Goal: Task Accomplishment & Management: Manage account settings

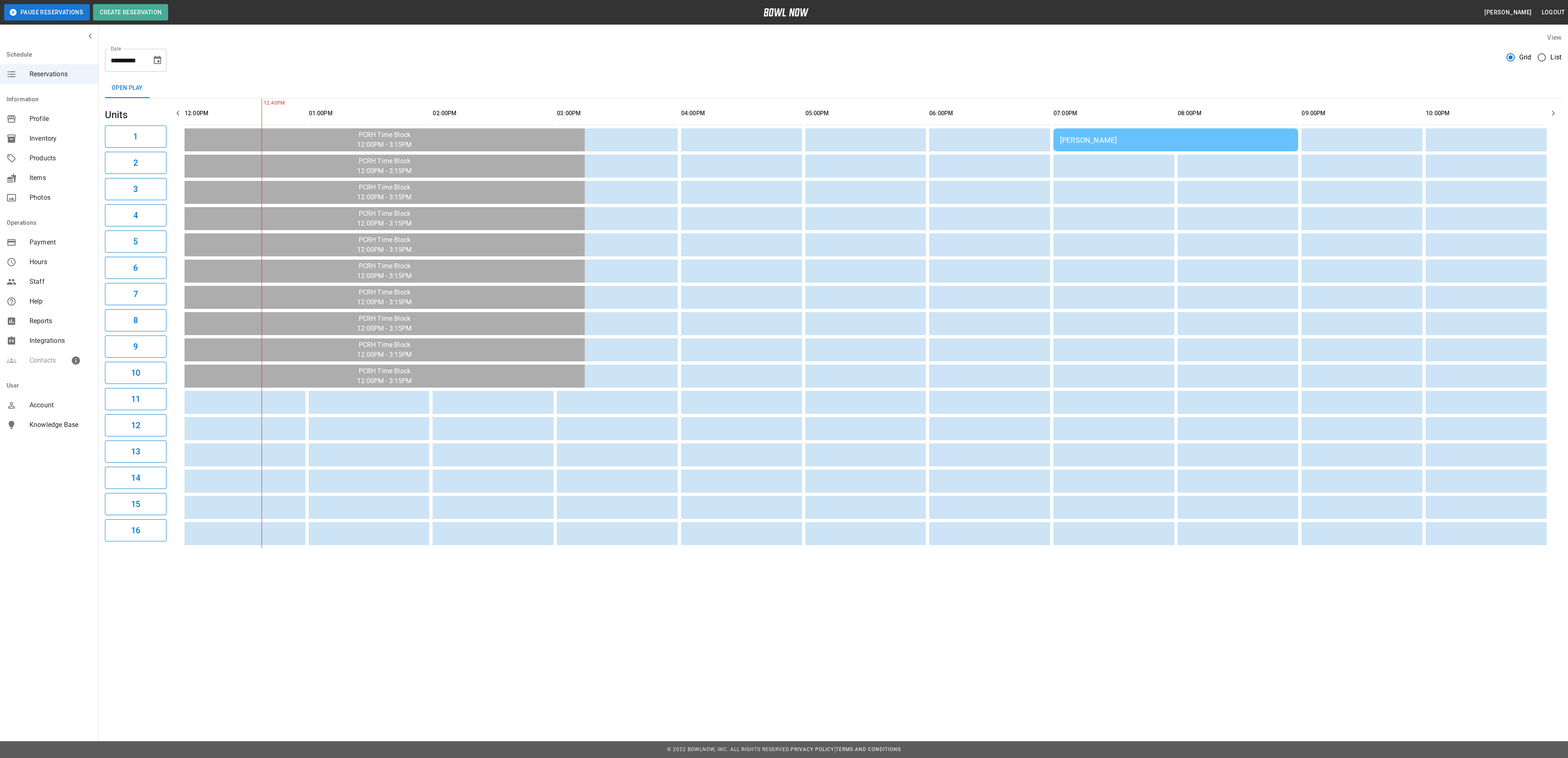
click at [66, 16] on button "Pause Reservations" at bounding box center [47, 12] width 86 height 16
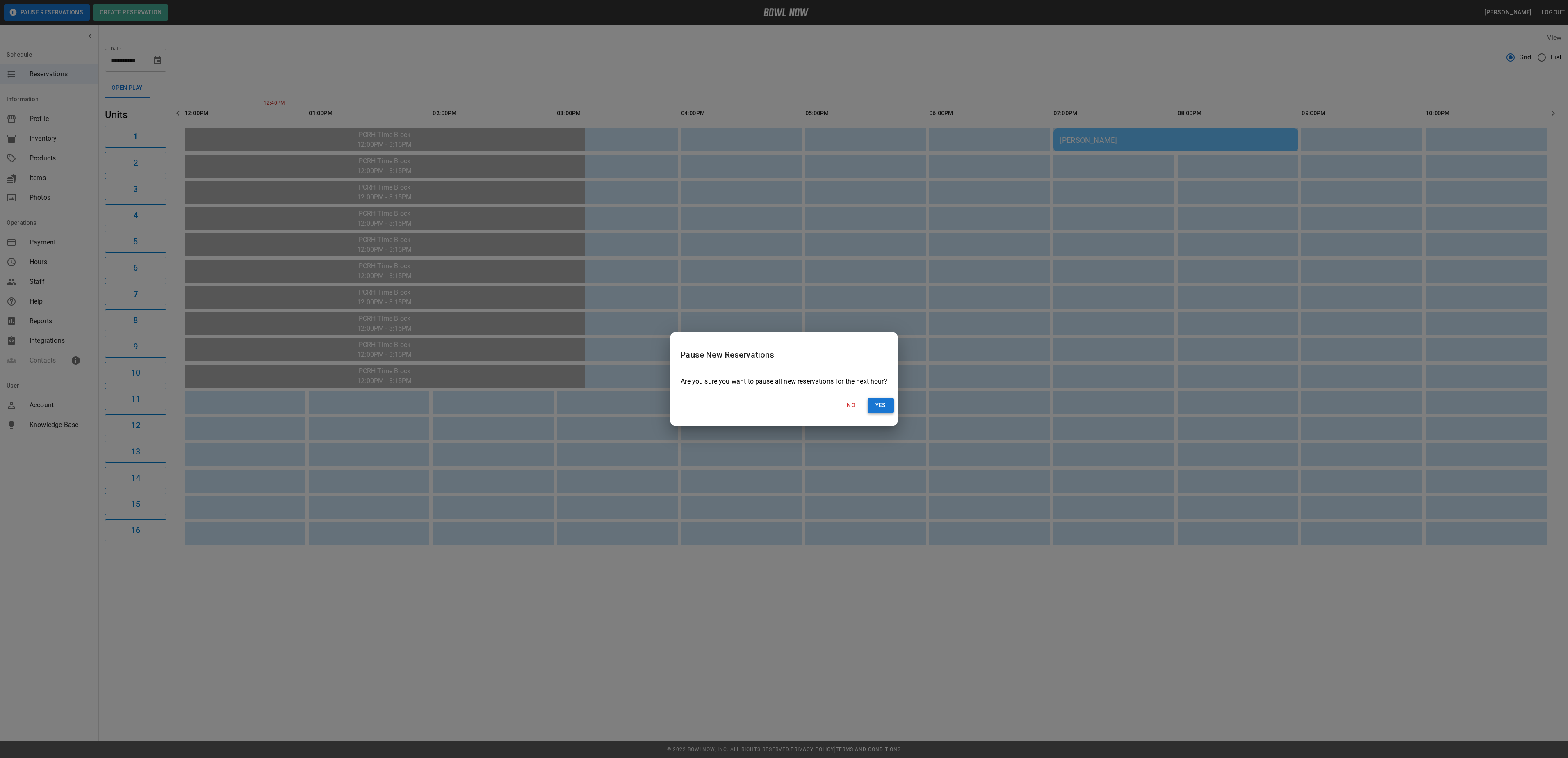
click at [869, 406] on button "Yes" at bounding box center [880, 405] width 26 height 15
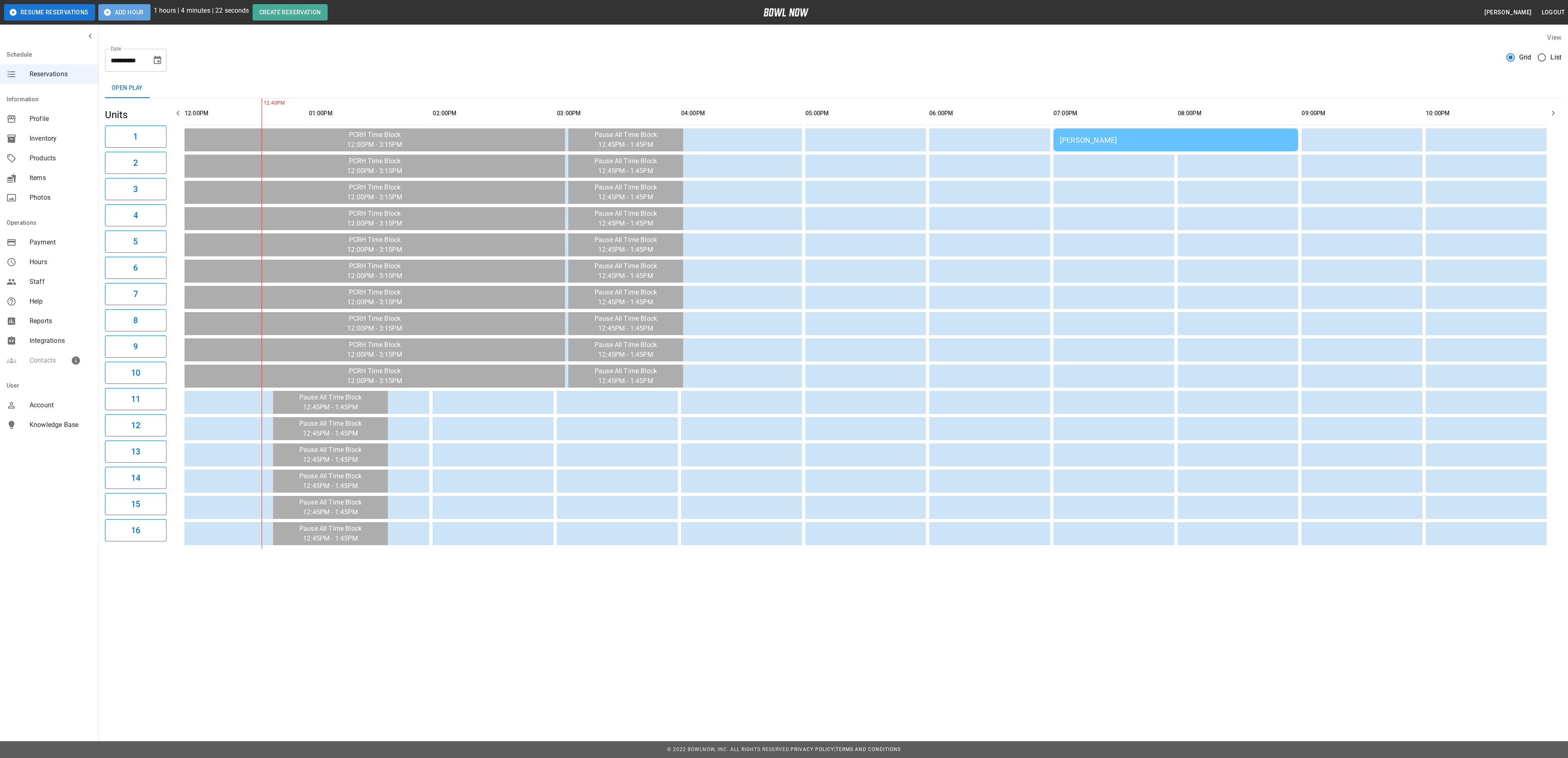
click at [116, 7] on button "Add Hour" at bounding box center [125, 12] width 52 height 16
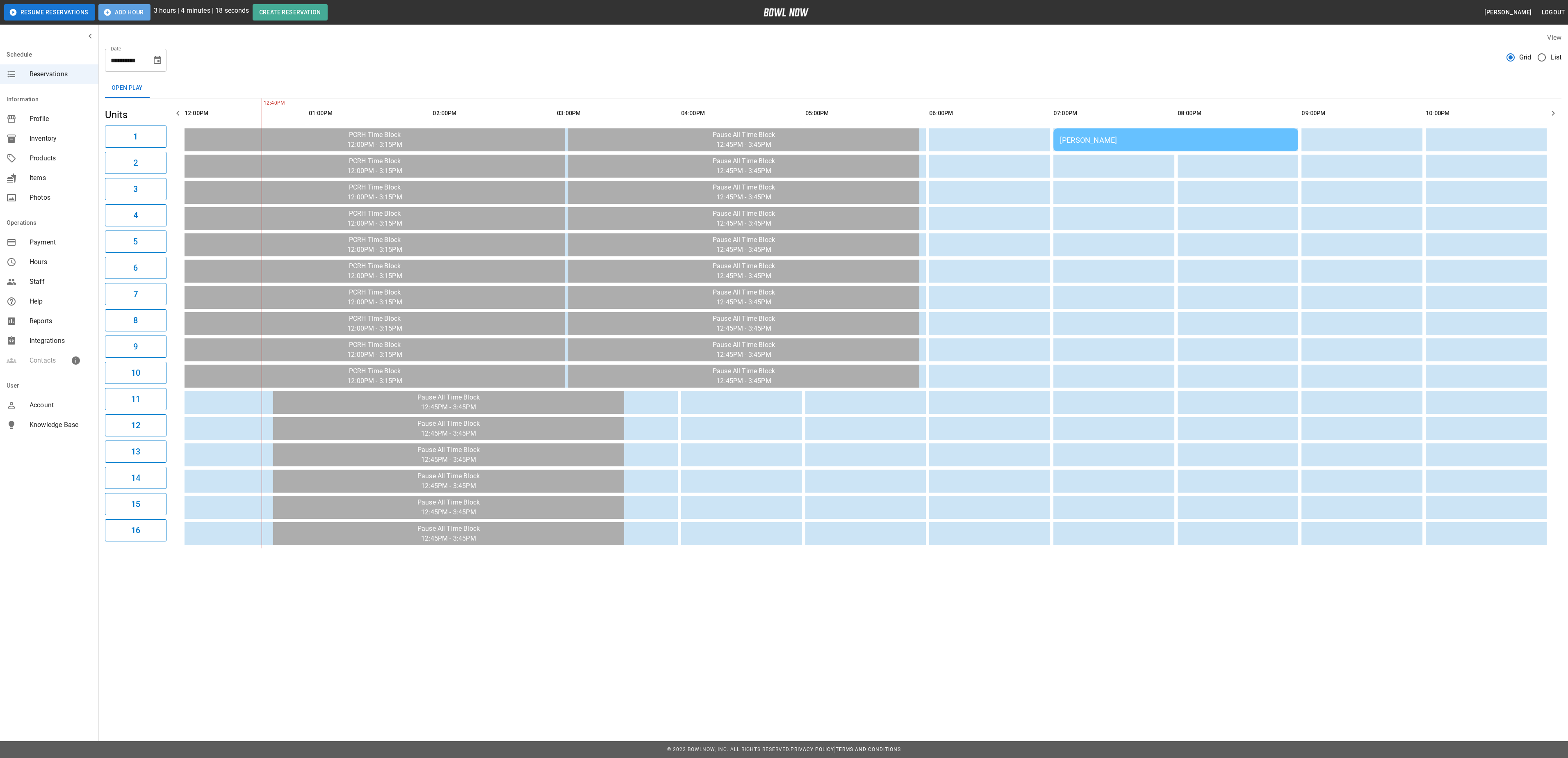
click at [116, 7] on button "Add Hour" at bounding box center [125, 12] width 52 height 16
